Goal: Task Accomplishment & Management: Complete application form

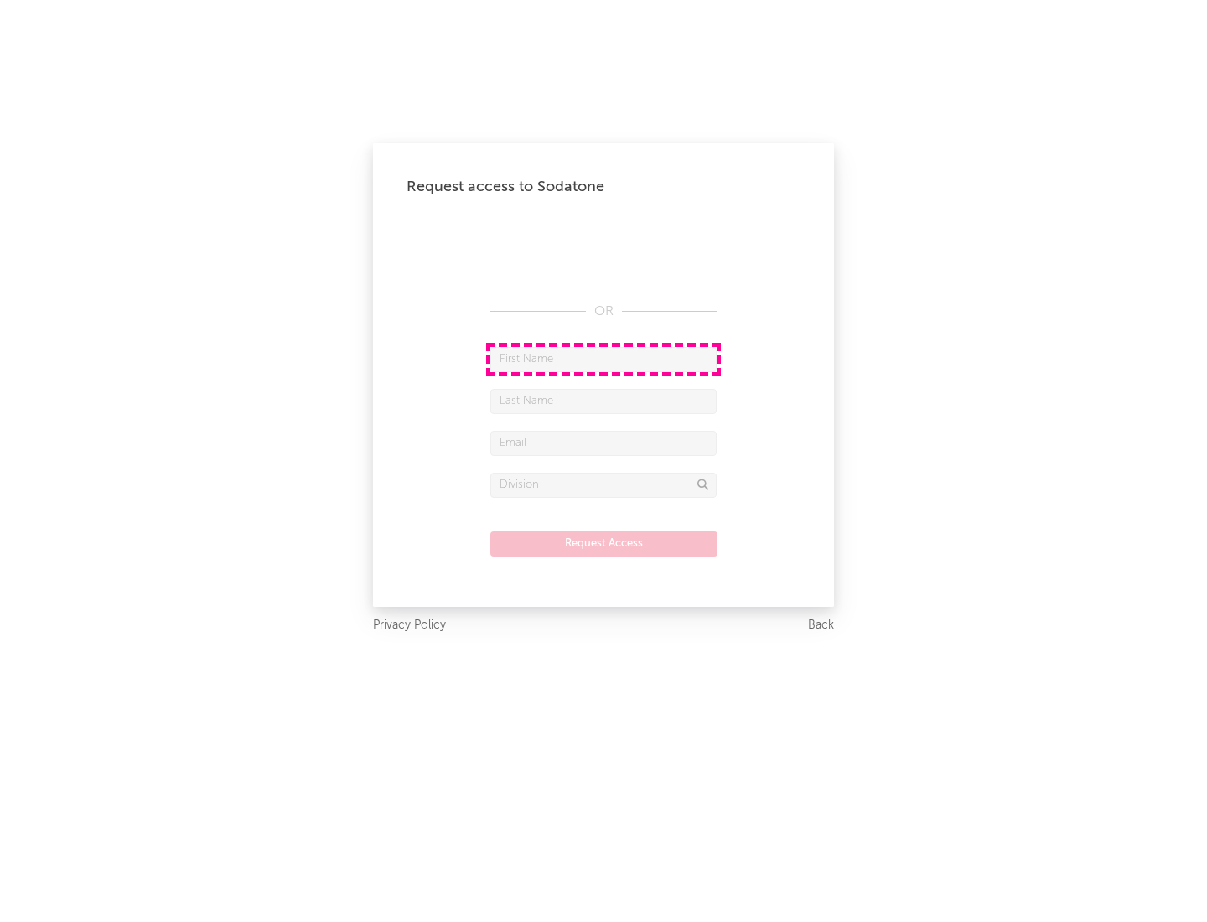
click at [604, 359] on input "text" at bounding box center [604, 359] width 226 height 25
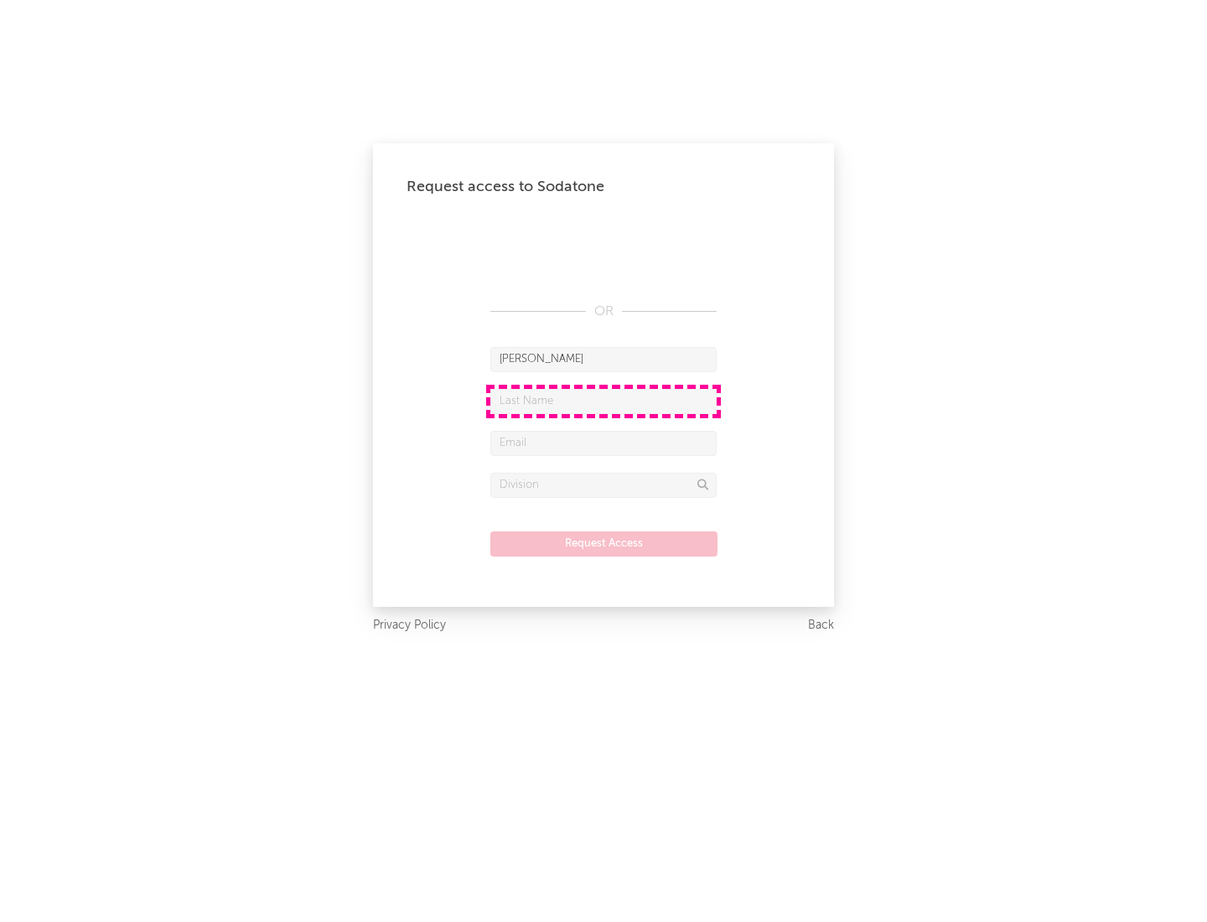
type input "[PERSON_NAME]"
click at [604, 401] on input "text" at bounding box center [604, 401] width 226 height 25
type input "[PERSON_NAME]"
click at [604, 443] on input "text" at bounding box center [604, 443] width 226 height 25
type input "[EMAIL_ADDRESS][DOMAIN_NAME]"
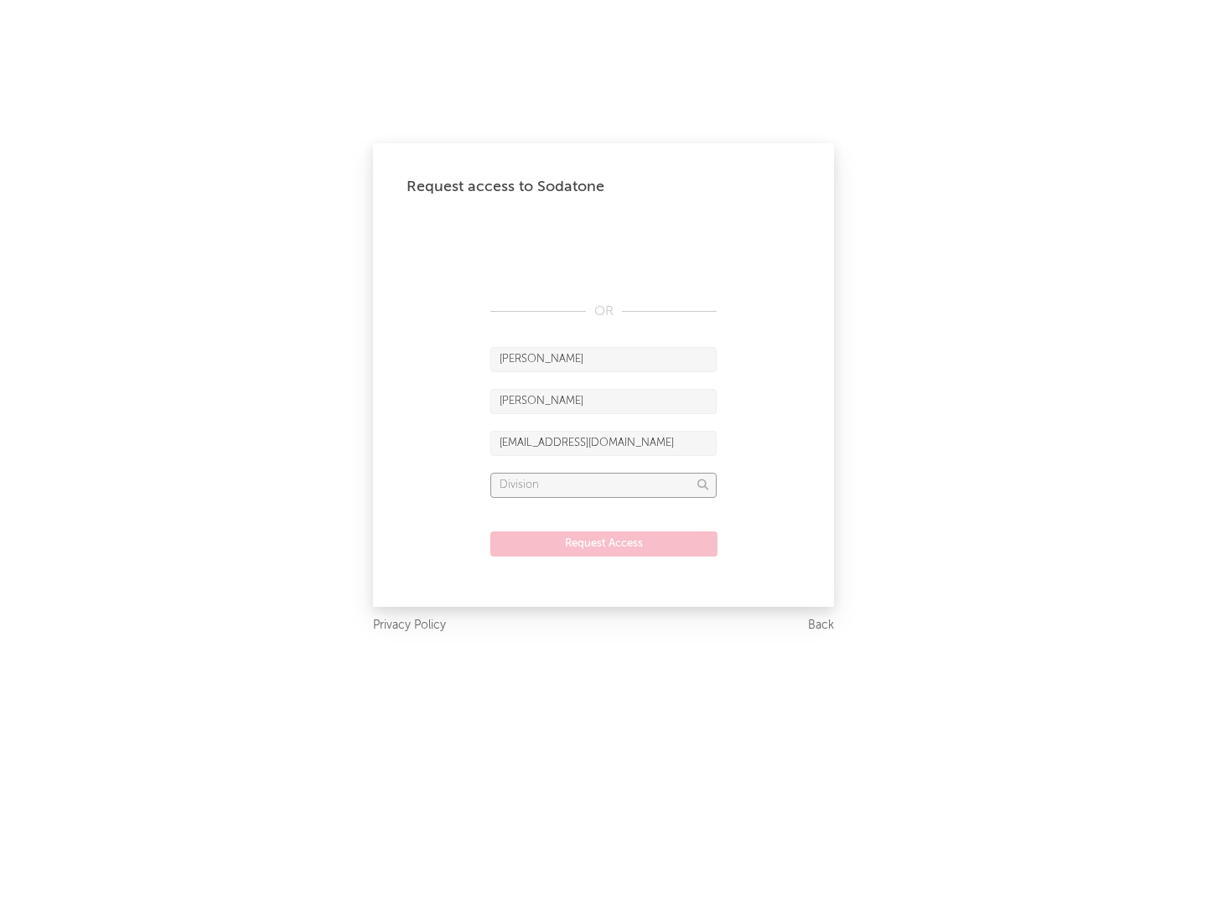
click at [604, 485] on input "text" at bounding box center [604, 485] width 226 height 25
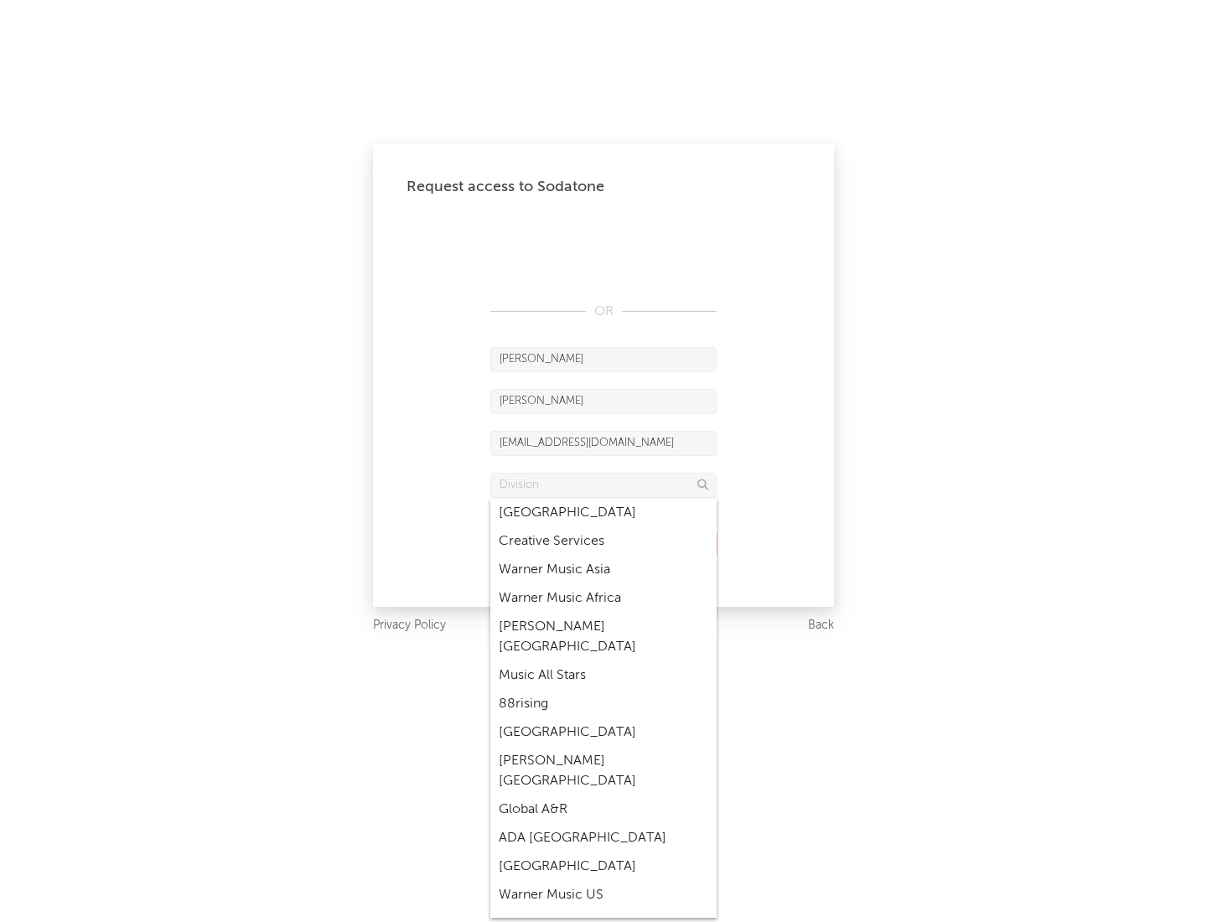
click at [599, 662] on div "Music All Stars" at bounding box center [604, 676] width 226 height 29
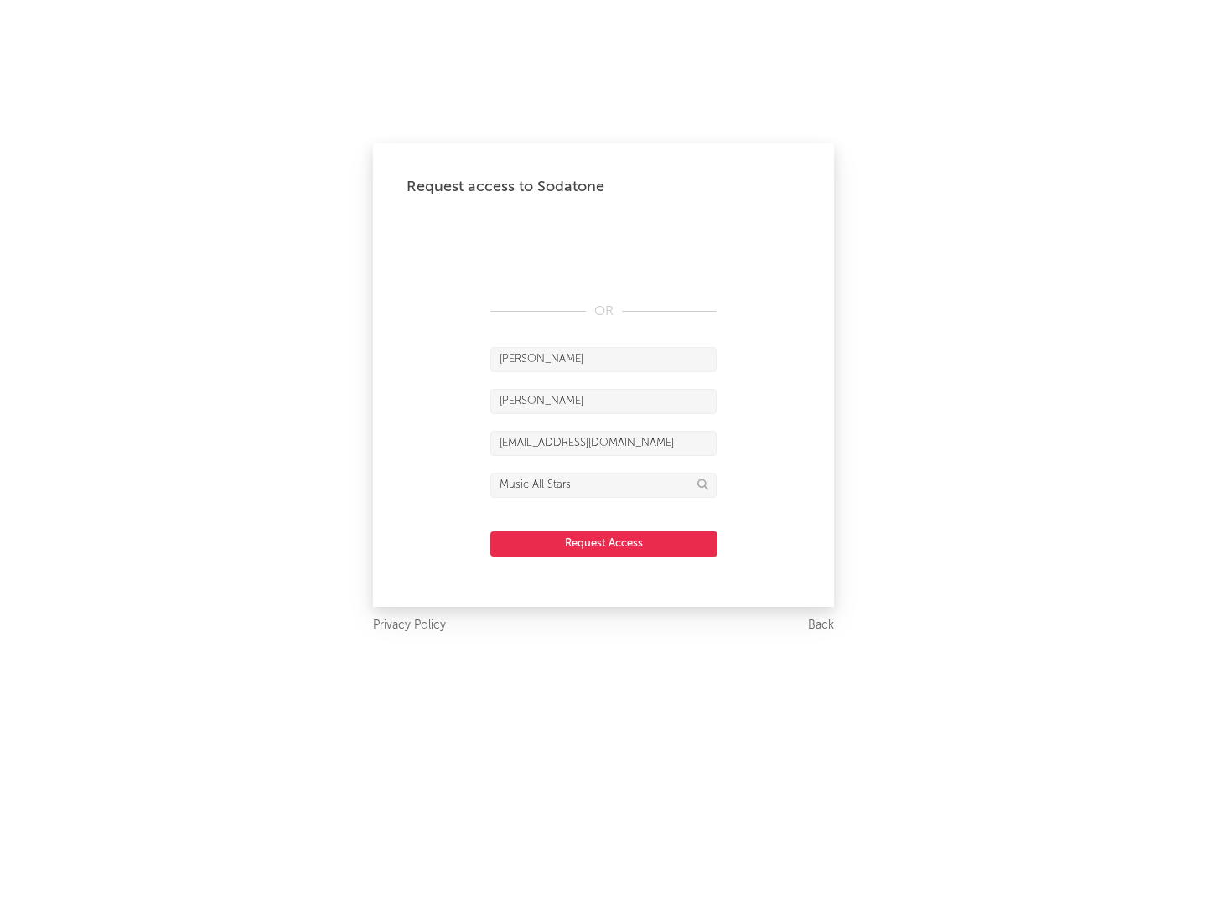
type input "Music All Stars"
click at [604, 543] on button "Request Access" at bounding box center [604, 544] width 227 height 25
